Goal: Book appointment/travel/reservation

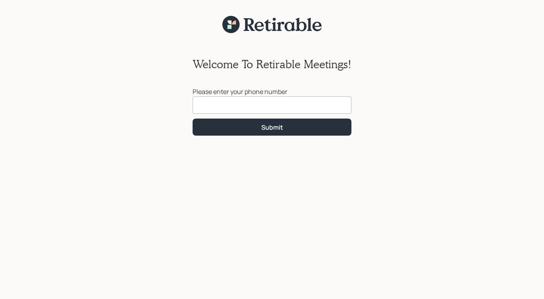
click at [225, 106] on input at bounding box center [271, 104] width 159 height 17
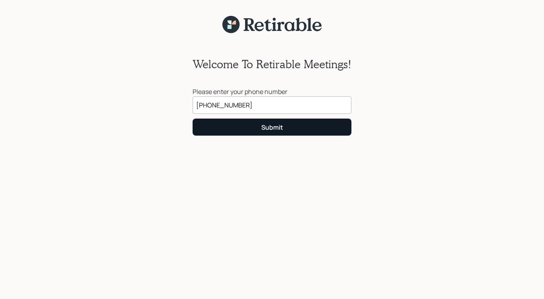
type input "[PHONE_NUMBER]"
click at [273, 129] on div "Submit" at bounding box center [272, 127] width 22 height 9
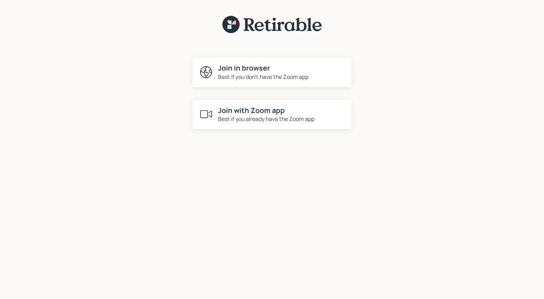
click at [262, 113] on h4 "Join with Zoom app" at bounding box center [266, 110] width 96 height 9
